Goal: Check status: Check status

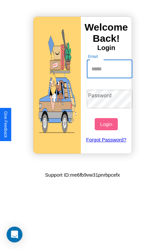
click at [110, 69] on input "Email" at bounding box center [110, 69] width 46 height 18
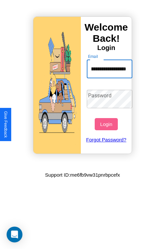
scroll to position [0, 36]
type input "**********"
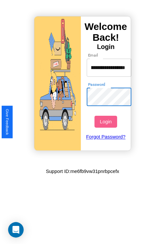
scroll to position [0, 0]
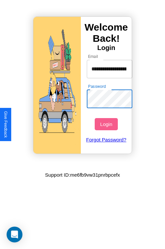
click at [107, 124] on button "Login" at bounding box center [106, 124] width 23 height 12
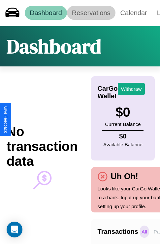
click at [91, 13] on link "Reservations" at bounding box center [91, 13] width 48 height 14
